Goal: Navigation & Orientation: Find specific page/section

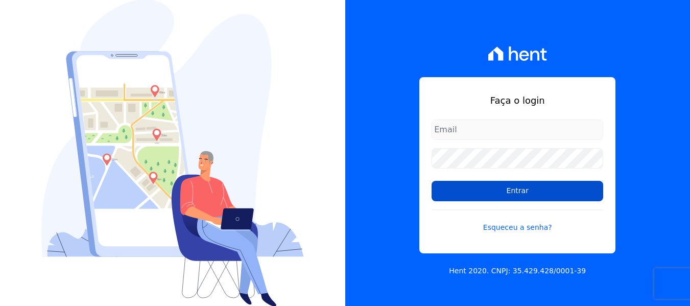
type input "contato@condominioalexandria.com.br"
click at [541, 191] on input "Entrar" at bounding box center [517, 191] width 172 height 20
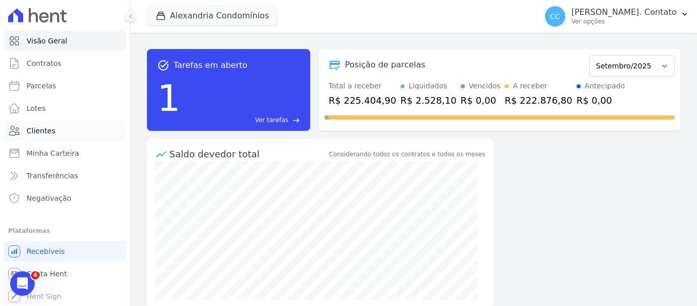
click at [50, 128] on span "Clientes" at bounding box center [41, 131] width 29 height 10
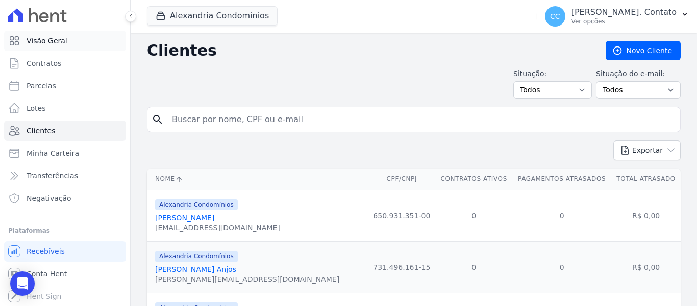
click at [48, 45] on span "Visão Geral" at bounding box center [47, 41] width 41 height 10
